Goal: Task Accomplishment & Management: Complete application form

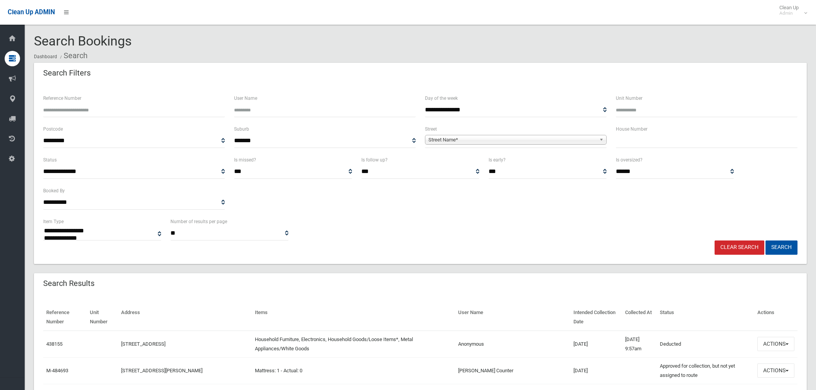
select select
click at [627, 138] on input "text" at bounding box center [707, 141] width 182 height 14
click at [631, 139] on input "text" at bounding box center [707, 141] width 182 height 14
type input "**"
click at [494, 140] on span "Street Name*" at bounding box center [513, 139] width 168 height 9
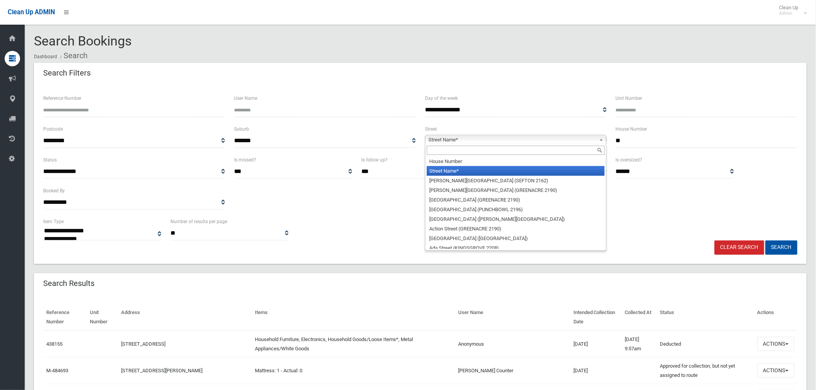
drag, startPoint x: 468, startPoint y: 152, endPoint x: 489, endPoint y: 176, distance: 32.0
click at [469, 152] on input "text" at bounding box center [516, 150] width 178 height 9
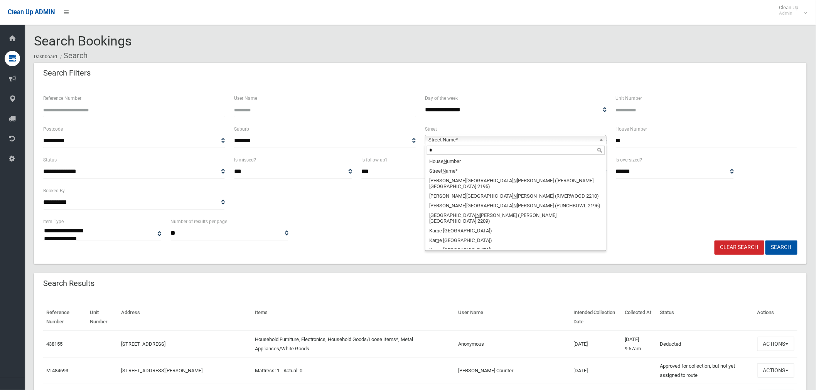
click at [475, 153] on input "*" at bounding box center [516, 150] width 178 height 9
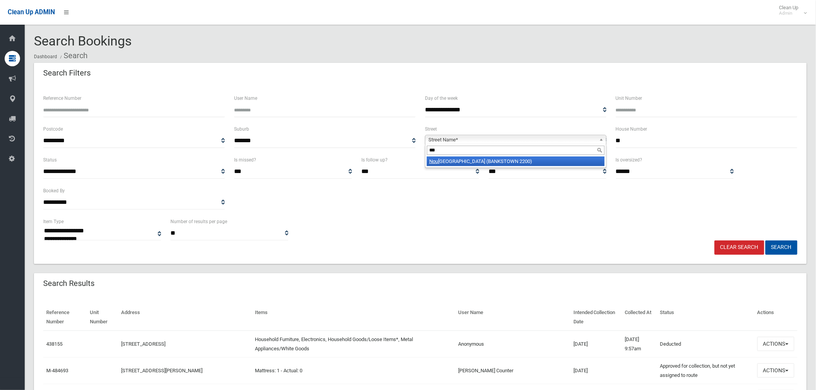
type input "***"
click at [502, 158] on li "Nou mea Avenue (BANKSTOWN 2200)" at bounding box center [516, 162] width 178 height 10
click at [785, 247] on button "Search" at bounding box center [782, 248] width 32 height 14
select select
click at [626, 138] on input "text" at bounding box center [707, 141] width 182 height 14
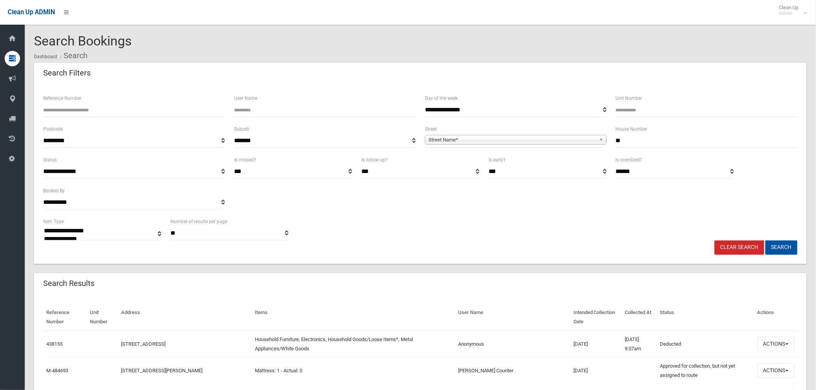
type input "**"
click at [536, 138] on span "Street Name*" at bounding box center [513, 139] width 168 height 9
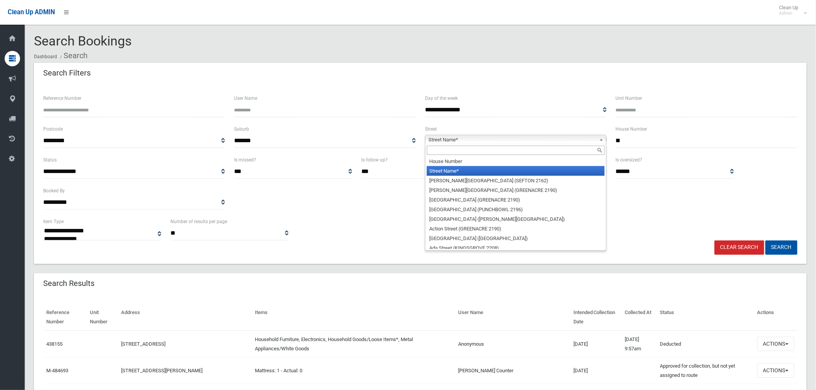
click at [507, 149] on input "text" at bounding box center [516, 150] width 178 height 9
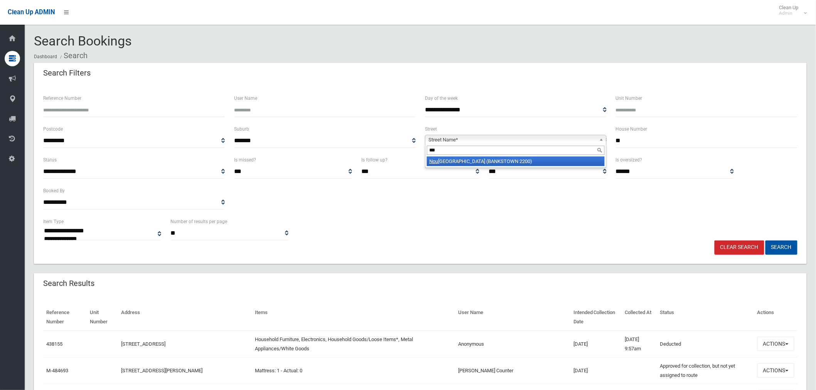
type input "***"
click at [508, 163] on li "Nou mea Avenue (BANKSTOWN 2200)" at bounding box center [516, 162] width 178 height 10
click at [780, 248] on button "Search" at bounding box center [782, 248] width 32 height 14
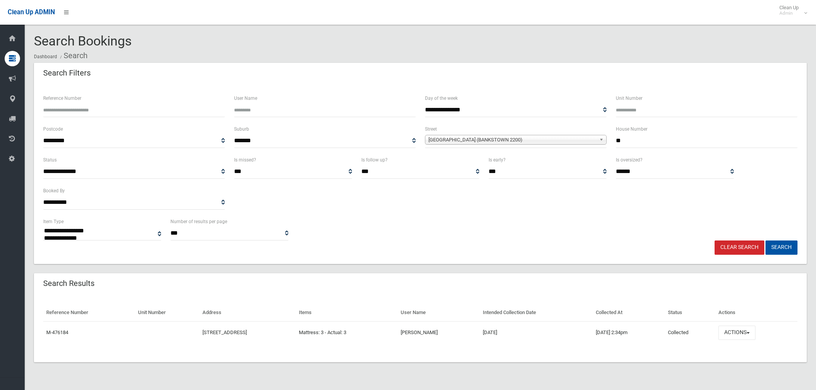
select select
click at [746, 332] on button "Actions" at bounding box center [737, 333] width 37 height 14
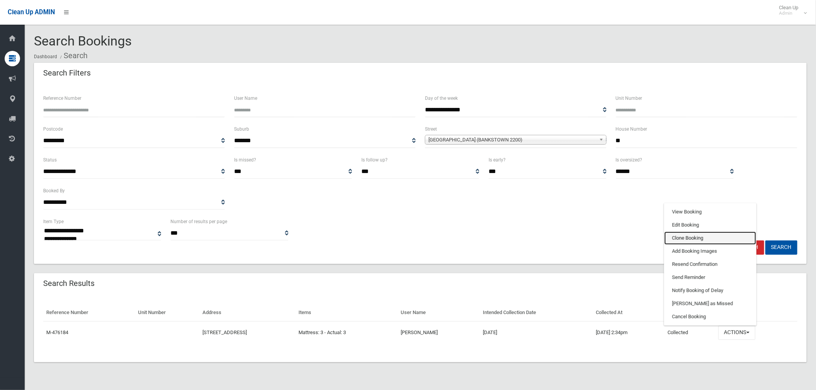
click at [704, 239] on link "Clone Booking" at bounding box center [711, 238] width 92 height 13
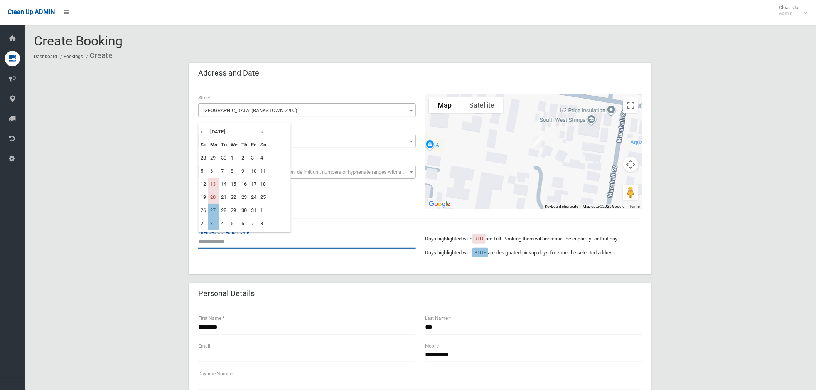
click at [218, 240] on input "text" at bounding box center [307, 242] width 218 height 14
click at [263, 132] on th "»" at bounding box center [263, 131] width 10 height 13
click at [214, 213] on td "24" at bounding box center [213, 210] width 11 height 13
type input "**********"
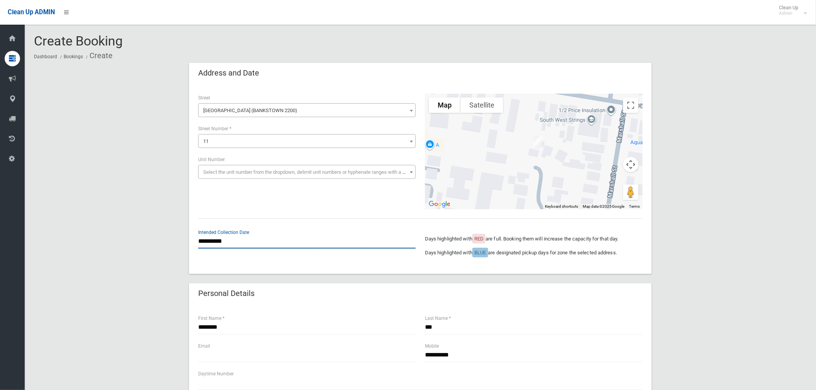
click at [220, 241] on input "**********" at bounding box center [307, 242] width 218 height 14
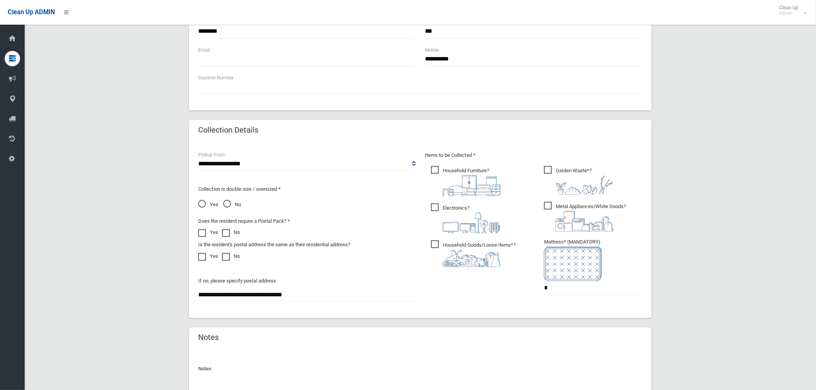
scroll to position [300, 0]
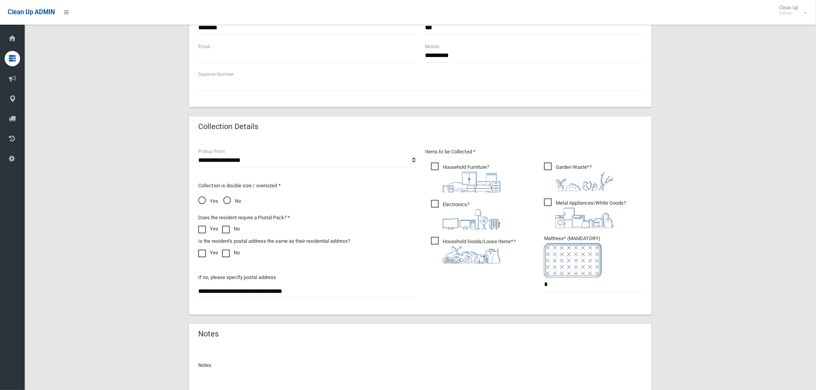
click at [437, 240] on span "Household Goods/Loose Items* ?" at bounding box center [473, 250] width 84 height 27
click at [437, 205] on span "Electronics ?" at bounding box center [465, 215] width 69 height 30
click at [435, 165] on span "Household Furniture ?" at bounding box center [465, 178] width 69 height 30
click at [549, 167] on span "Garden Waste* ?" at bounding box center [578, 177] width 69 height 29
click at [549, 199] on span "Metal Appliances/White Goods ?" at bounding box center [585, 214] width 82 height 30
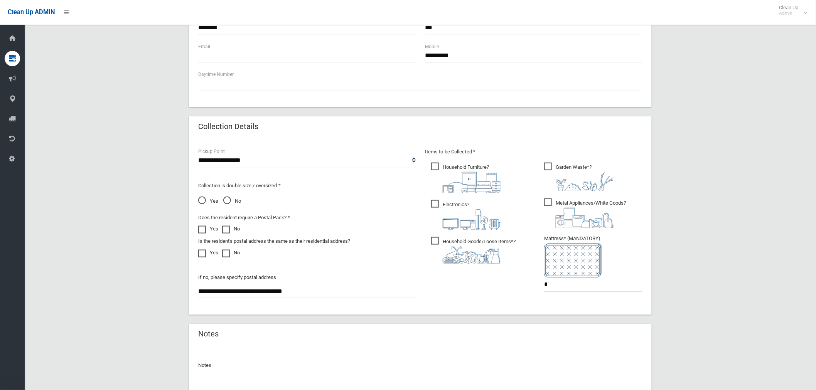
click at [559, 285] on input "*" at bounding box center [593, 285] width 98 height 14
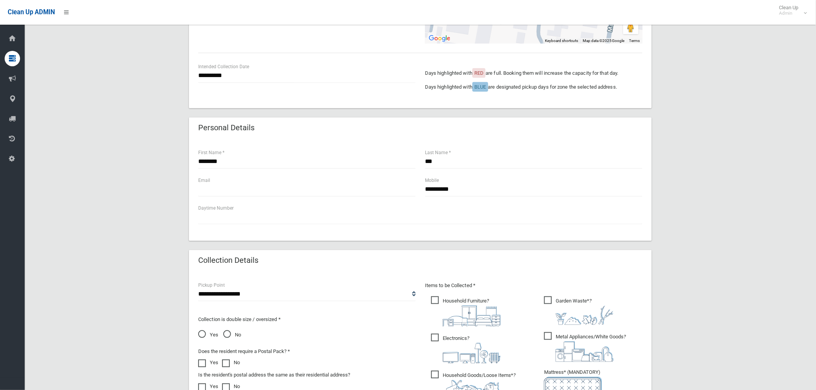
scroll to position [214, 0]
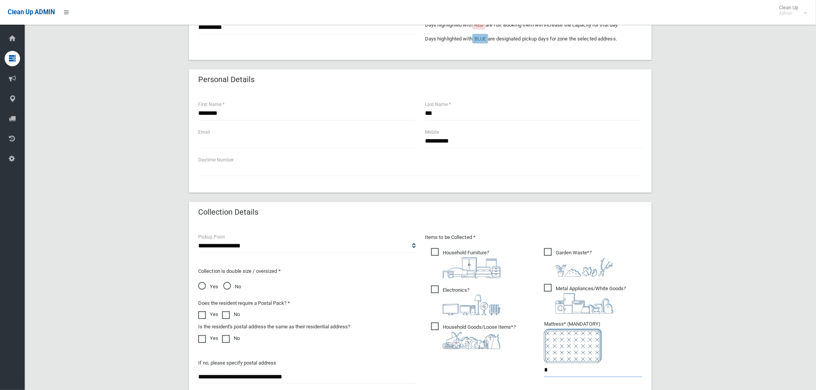
type input "*"
click at [204, 286] on span "Yes" at bounding box center [208, 286] width 20 height 9
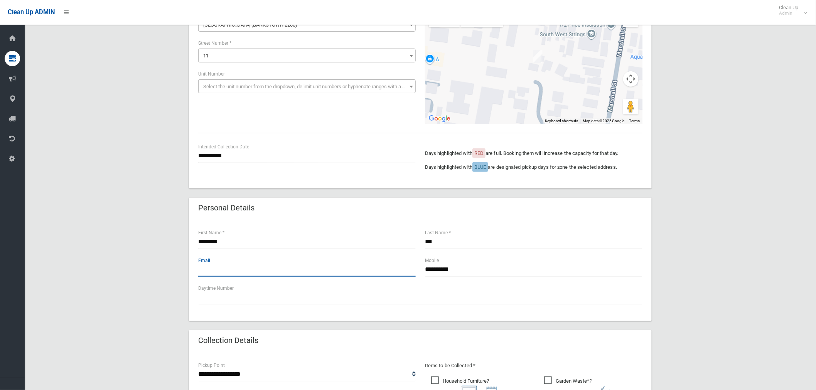
click at [233, 267] on input "text" at bounding box center [307, 270] width 218 height 14
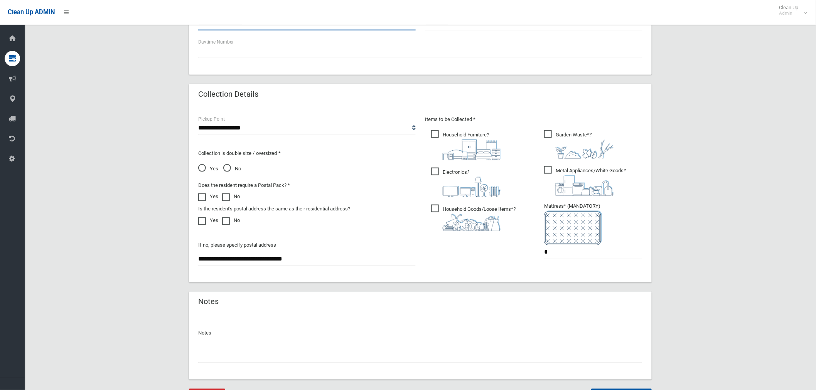
scroll to position [372, 0]
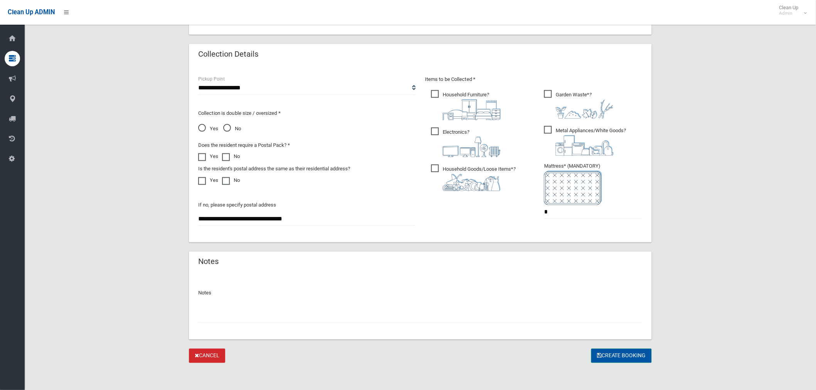
type input "**********"
click at [606, 354] on button "Create Booking" at bounding box center [621, 356] width 61 height 14
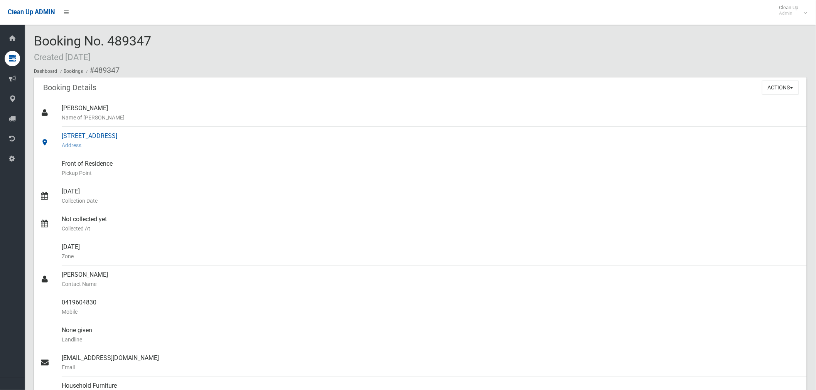
drag, startPoint x: 62, startPoint y: 136, endPoint x: 204, endPoint y: 133, distance: 142.0
click at [204, 133] on div "[STREET_ADDRESS] Address" at bounding box center [431, 141] width 739 height 28
copy div "11 Noumea Avenue, BANKSTOWN NSW 2200"
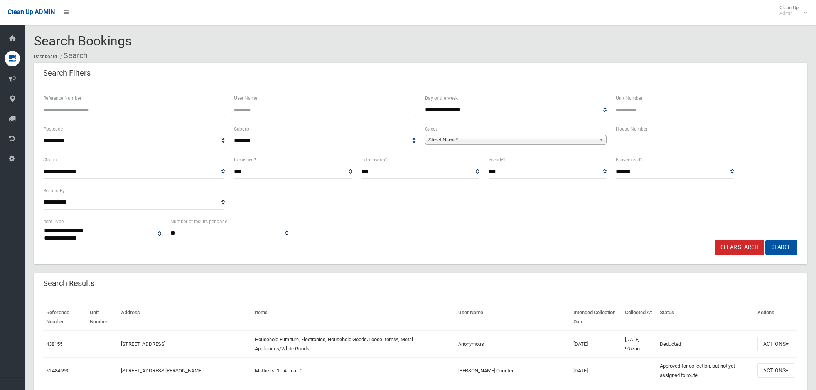
select select
